Goal: Transaction & Acquisition: Purchase product/service

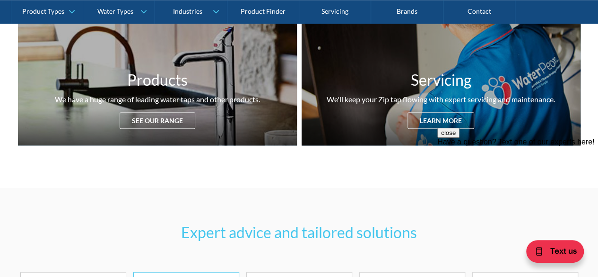
scroll to position [397, 0]
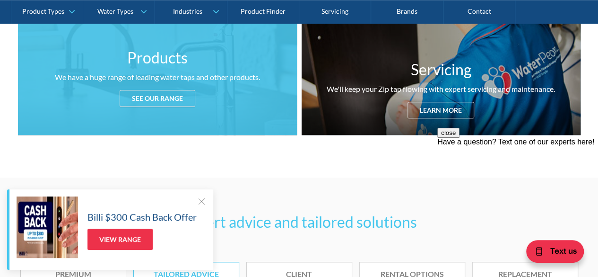
click at [167, 92] on div "See our range" at bounding box center [158, 98] width 76 height 17
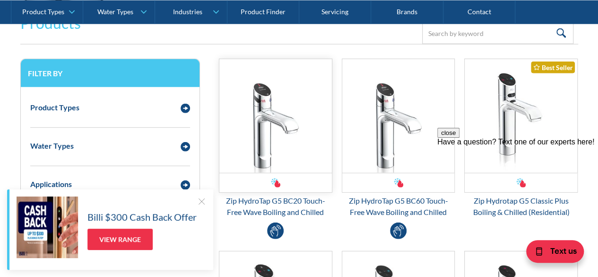
scroll to position [1254, 0]
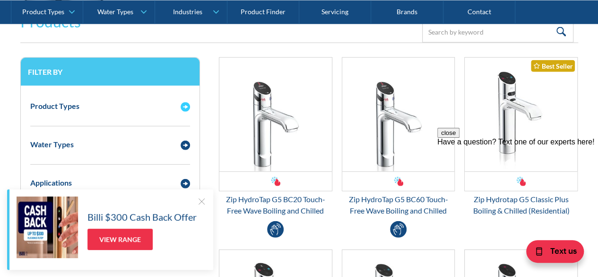
click at [172, 110] on div "Product Types" at bounding box center [101, 106] width 150 height 12
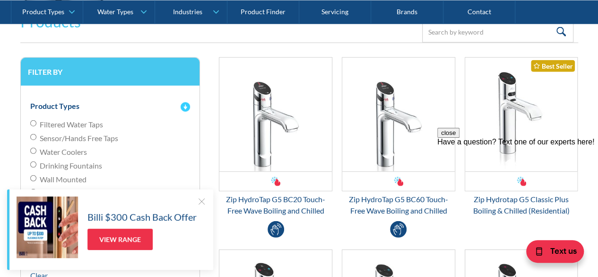
click at [187, 105] on img "Email Form 3" at bounding box center [185, 106] width 9 height 9
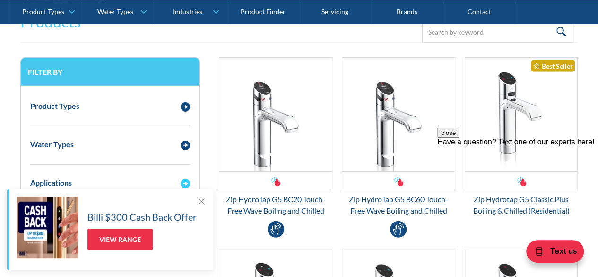
click at [174, 176] on div "Applications" at bounding box center [101, 182] width 151 height 12
click at [202, 200] on div at bounding box center [201, 200] width 9 height 9
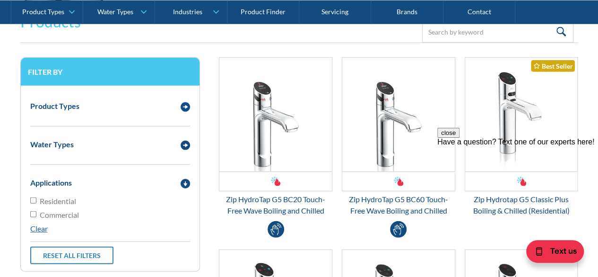
click at [66, 202] on span "Residential" at bounding box center [58, 200] width 36 height 11
click at [36, 202] on input "Residential" at bounding box center [33, 200] width 6 height 6
checkbox input "true"
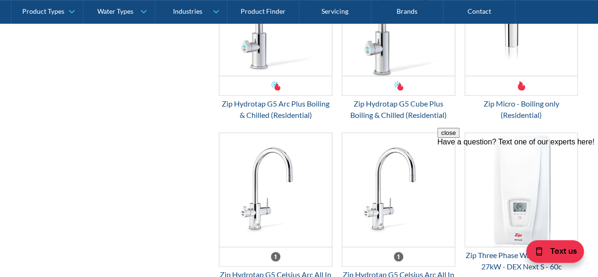
scroll to position [2072, 0]
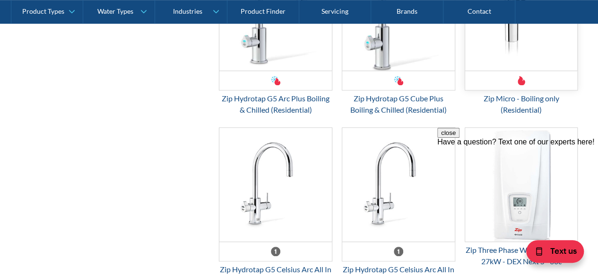
click at [531, 49] on img "Email Form 3" at bounding box center [521, 14] width 113 height 114
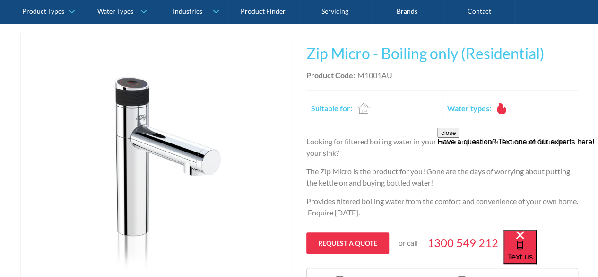
scroll to position [175, 0]
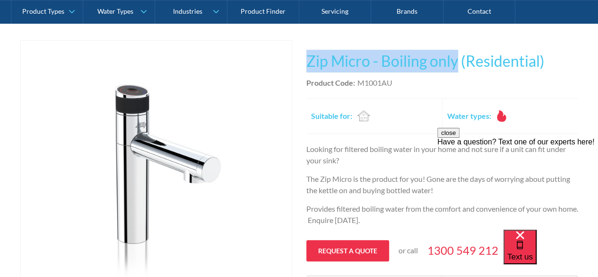
drag, startPoint x: 308, startPoint y: 61, endPoint x: 457, endPoint y: 57, distance: 148.6
click at [457, 57] on h1 "Zip Micro - Boiling only (Residential)" at bounding box center [443, 61] width 272 height 23
copy h1 "Zip Micro - Boiling only"
